Goal: Task Accomplishment & Management: Manage account settings

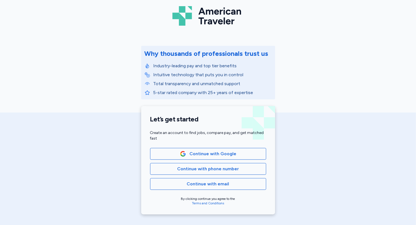
scroll to position [28, 0]
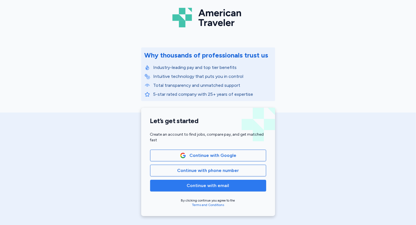
click at [242, 185] on span "Continue with email" at bounding box center [208, 185] width 107 height 7
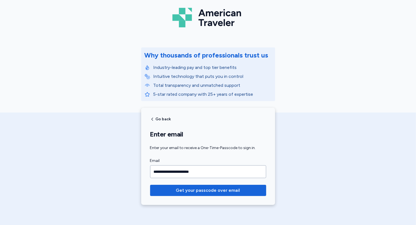
type input "**********"
click at [150, 185] on button "Get your passcode over email" at bounding box center [208, 190] width 116 height 11
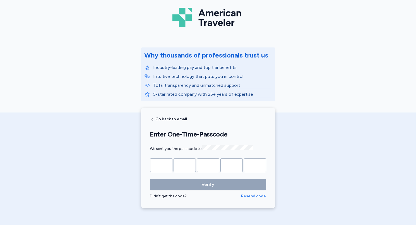
click at [253, 194] on span "Resend code" at bounding box center [253, 196] width 25 height 6
paste input "*"
type input "*"
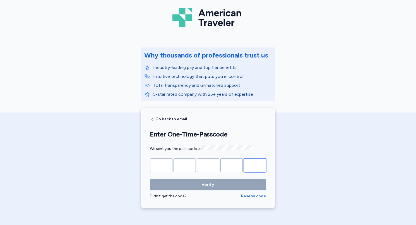
type input "*"
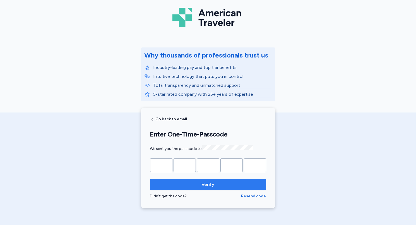
click at [236, 180] on button "Verify" at bounding box center [208, 184] width 116 height 11
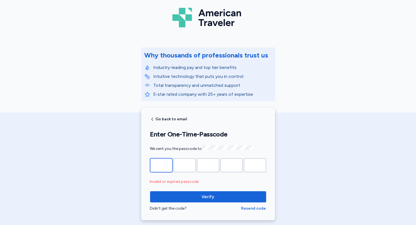
type input "*"
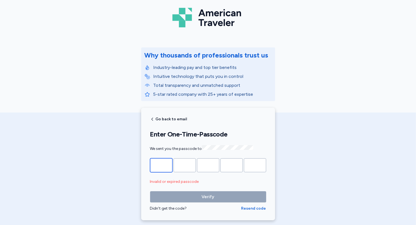
type input "*"
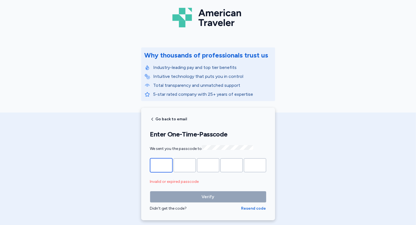
type input "*"
paste input "*"
type input "*"
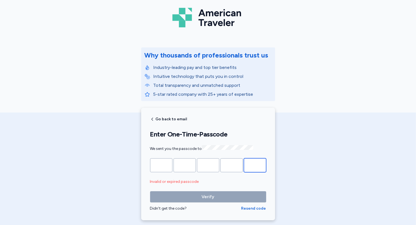
type input "*"
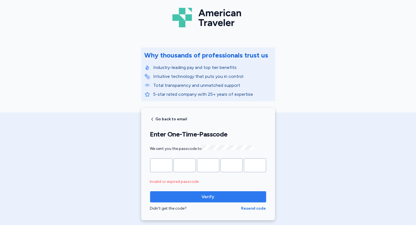
click at [230, 199] on span "Verify" at bounding box center [208, 196] width 107 height 7
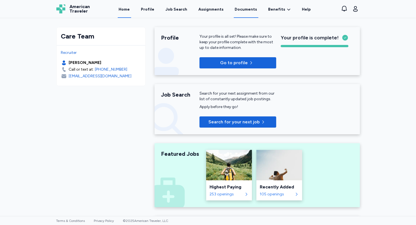
click at [244, 15] on link "Documents" at bounding box center [246, 9] width 25 height 17
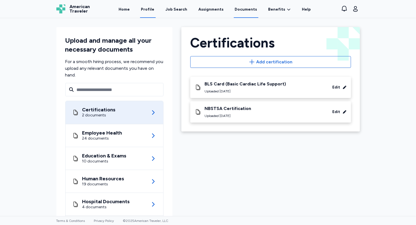
click at [153, 9] on link "Profile" at bounding box center [148, 9] width 16 height 17
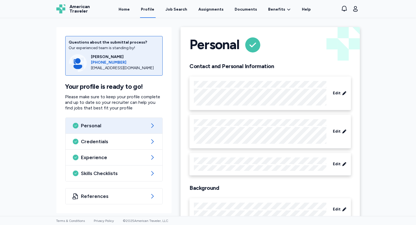
scroll to position [18, 0]
